Goal: Find specific page/section

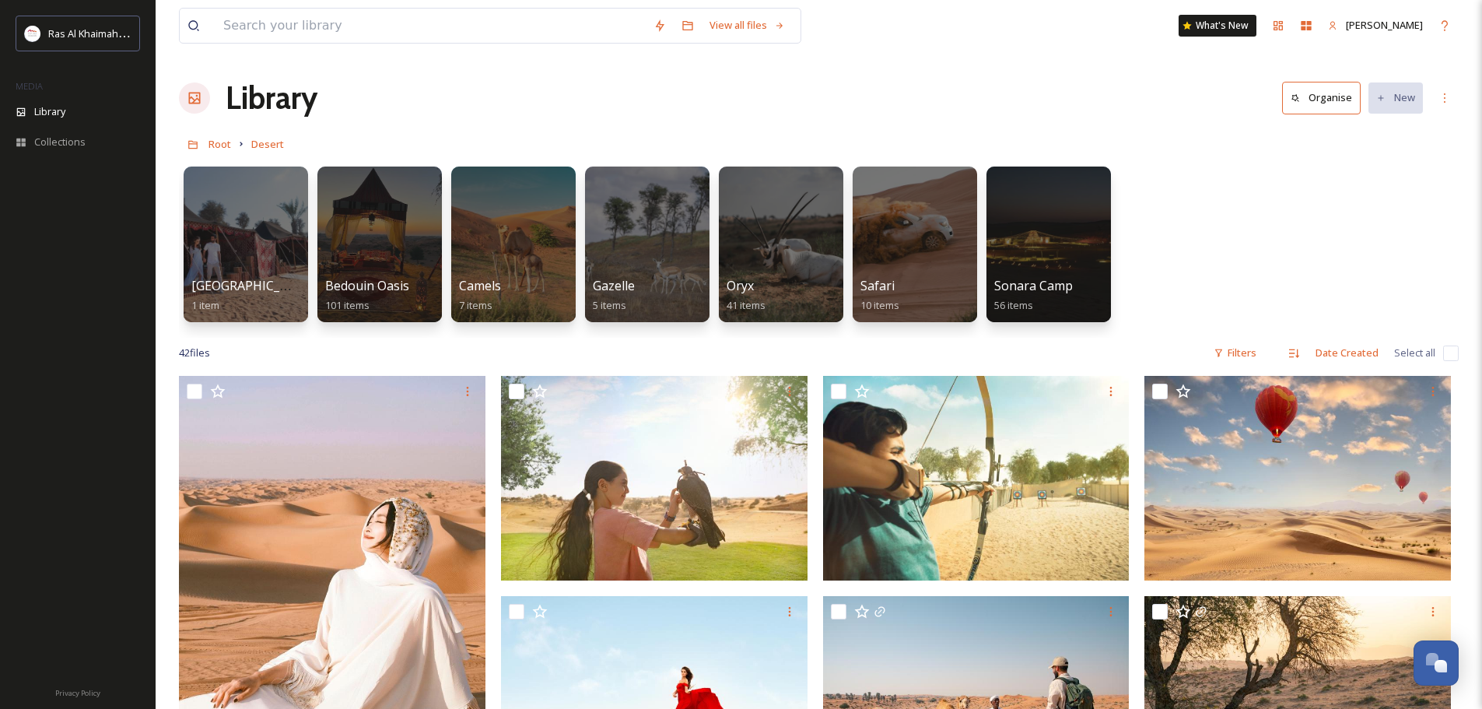
click at [1164, 292] on div "[GEOGRAPHIC_DATA] 1 item Bedouin Oasis 101 items Camels 7 items Gazelle 5 items…" at bounding box center [819, 248] width 1280 height 179
click at [263, 104] on h1 "Library" at bounding box center [272, 98] width 92 height 47
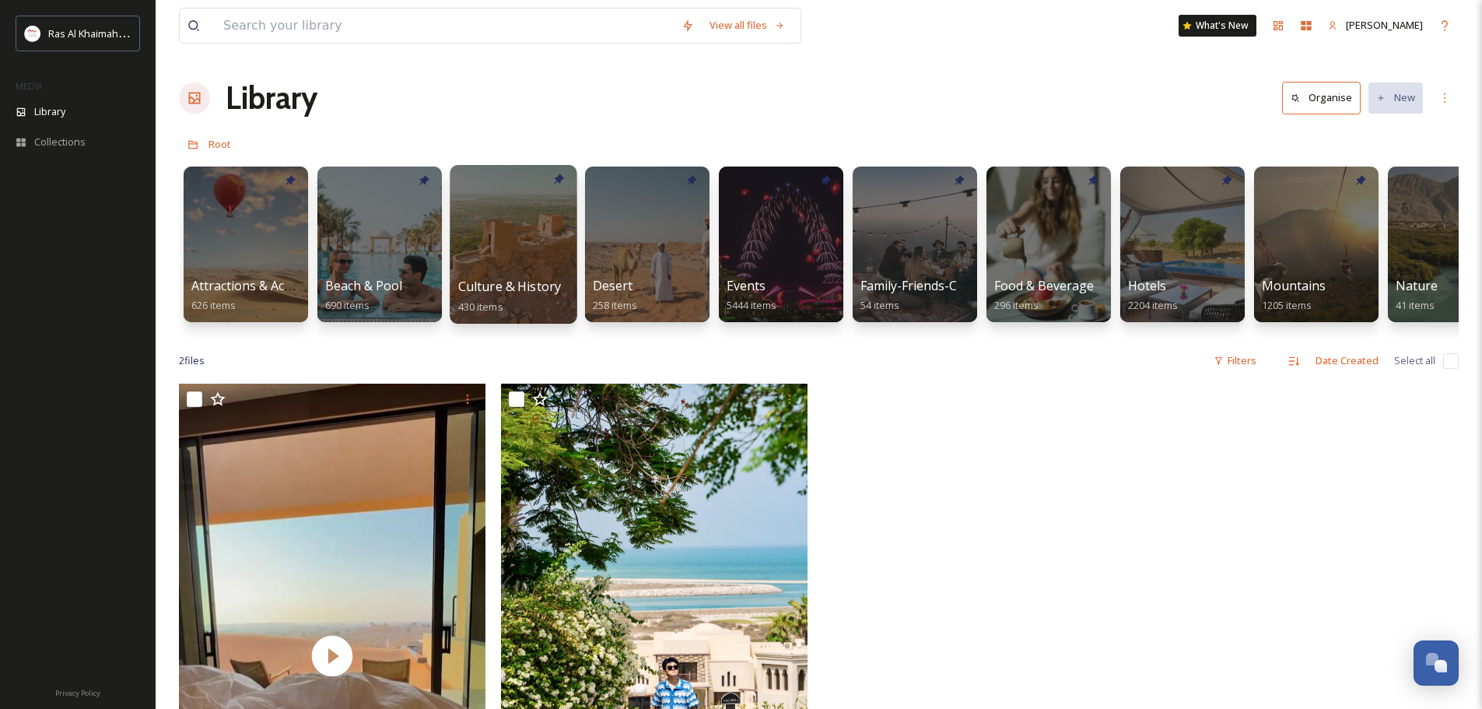
click at [492, 268] on div at bounding box center [513, 244] width 127 height 159
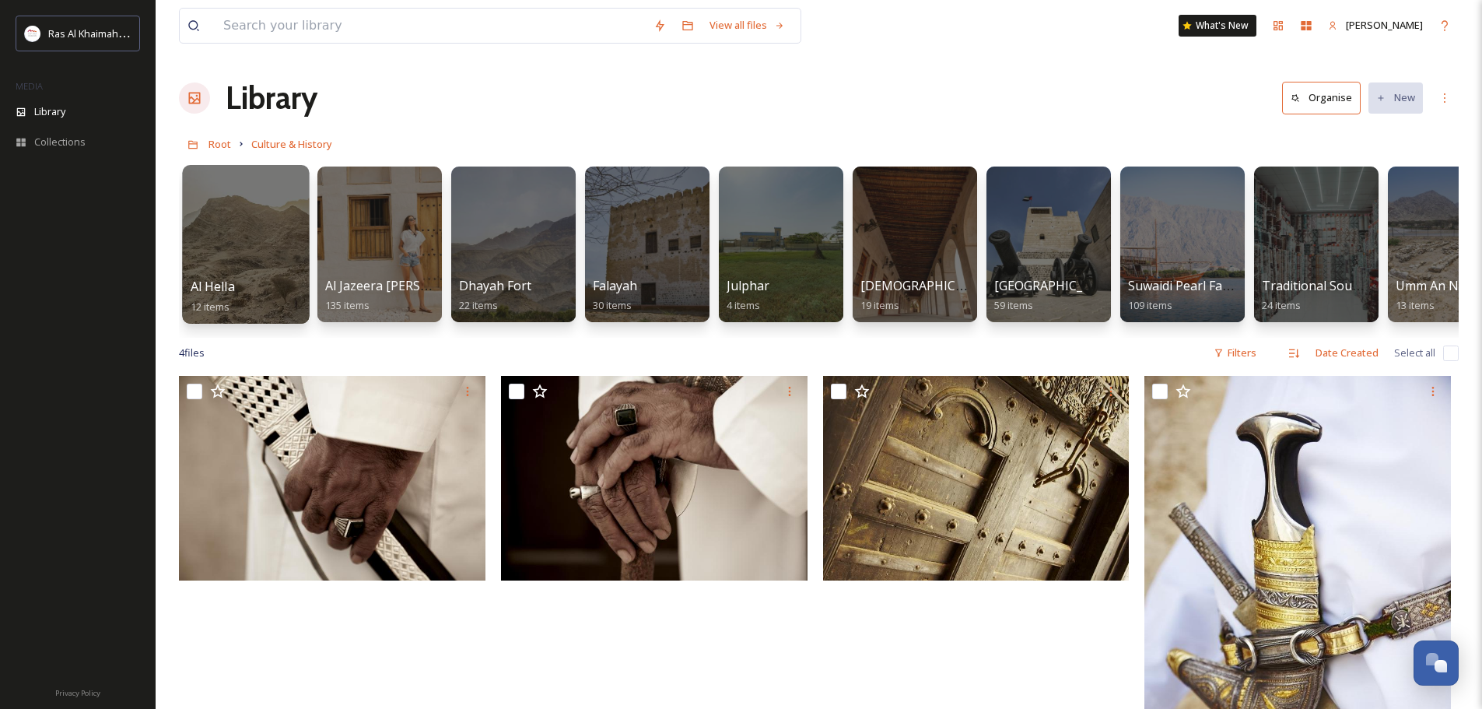
click at [212, 275] on div at bounding box center [245, 244] width 127 height 159
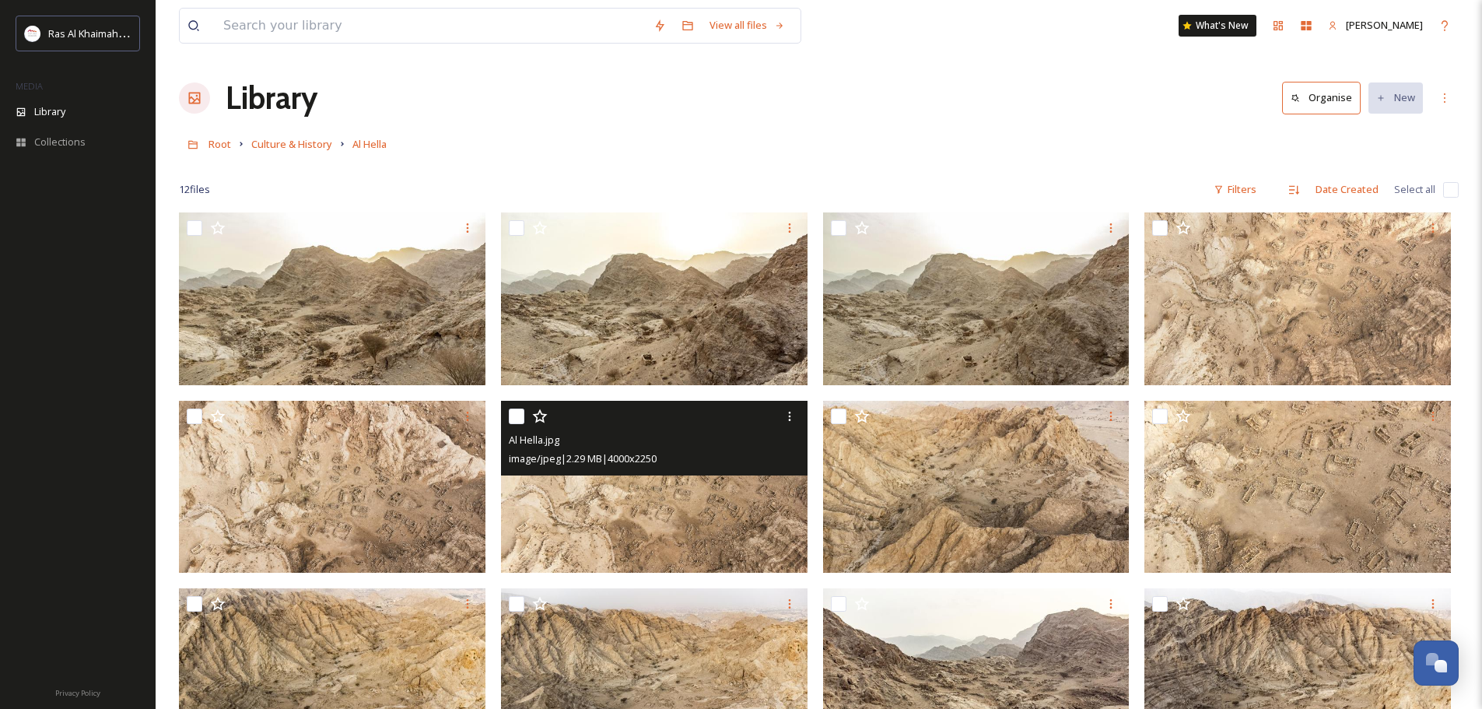
click at [635, 503] on img at bounding box center [654, 487] width 307 height 173
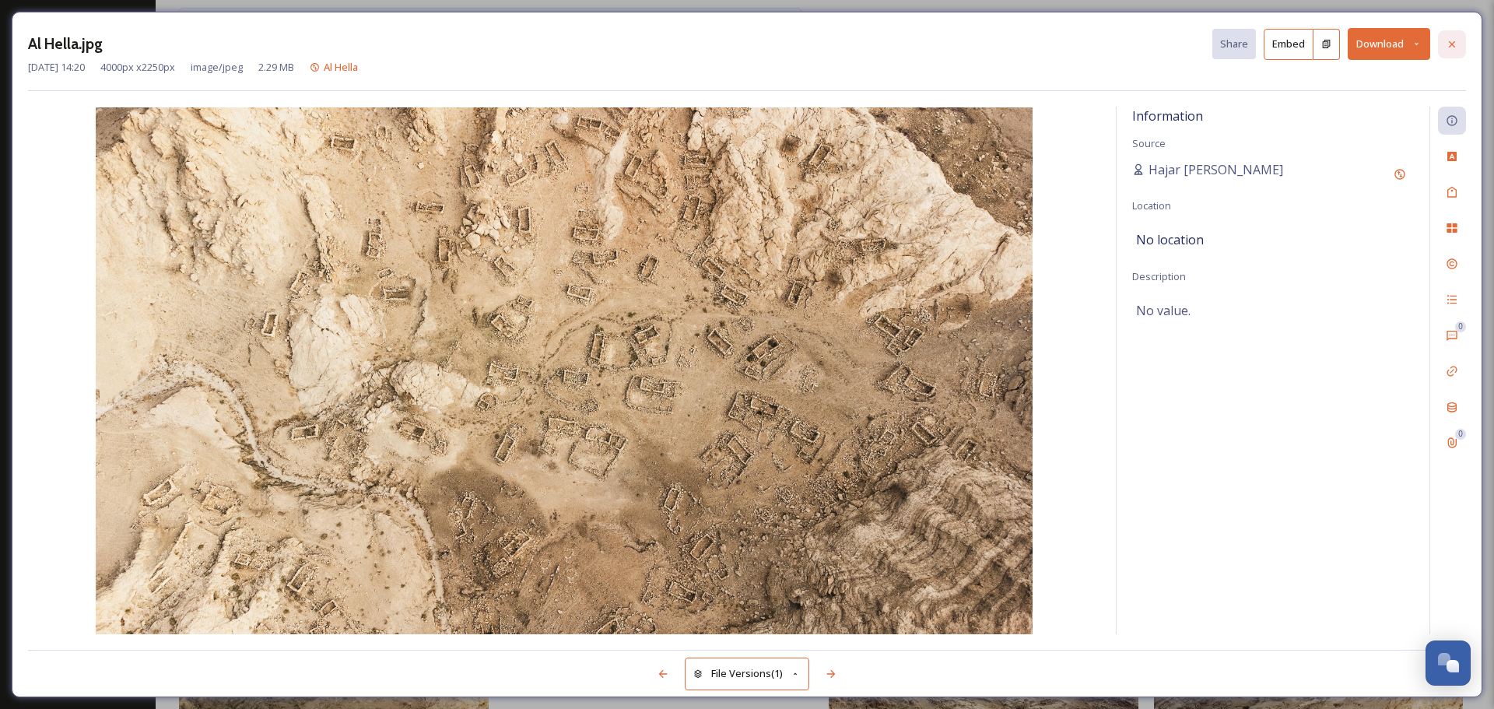
click at [1449, 42] on icon at bounding box center [1452, 43] width 6 height 6
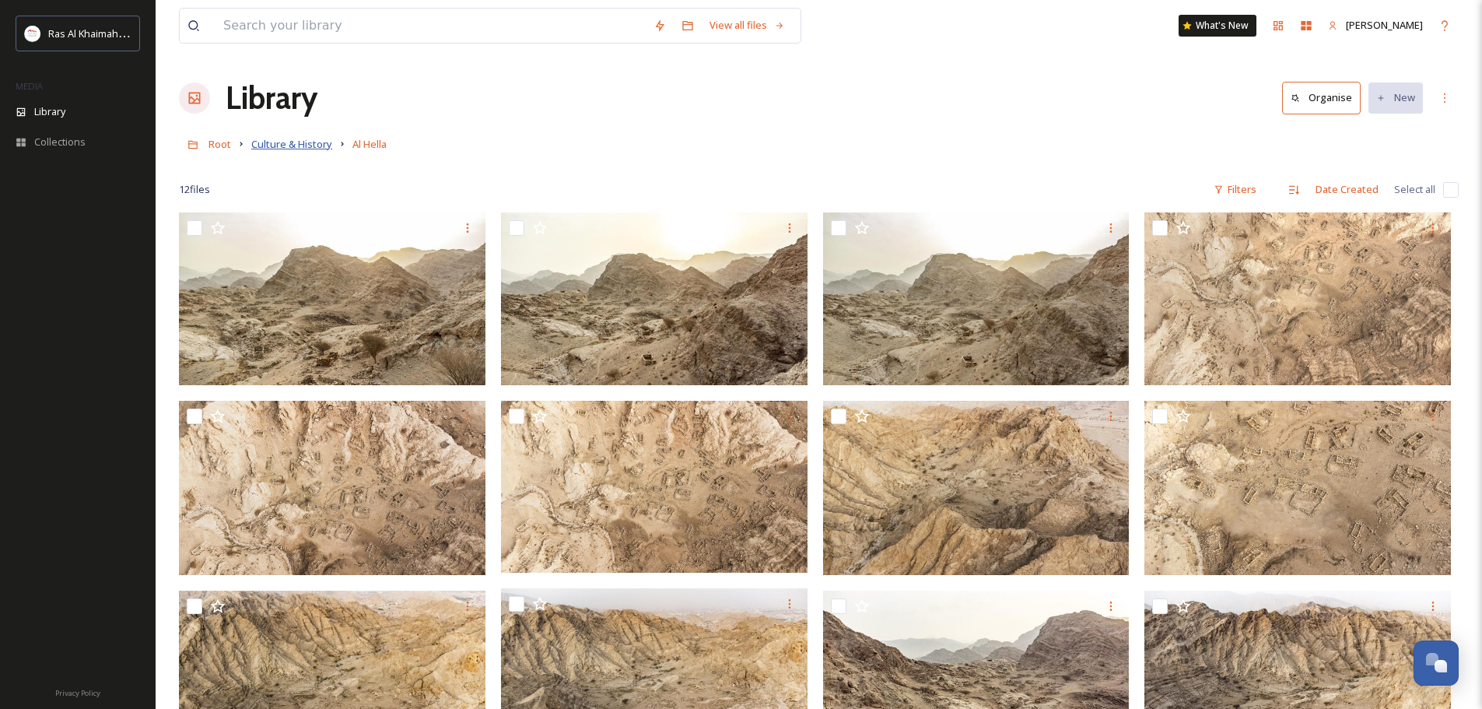
click at [289, 145] on span "Culture & History" at bounding box center [291, 144] width 81 height 14
